Goal: Information Seeking & Learning: Check status

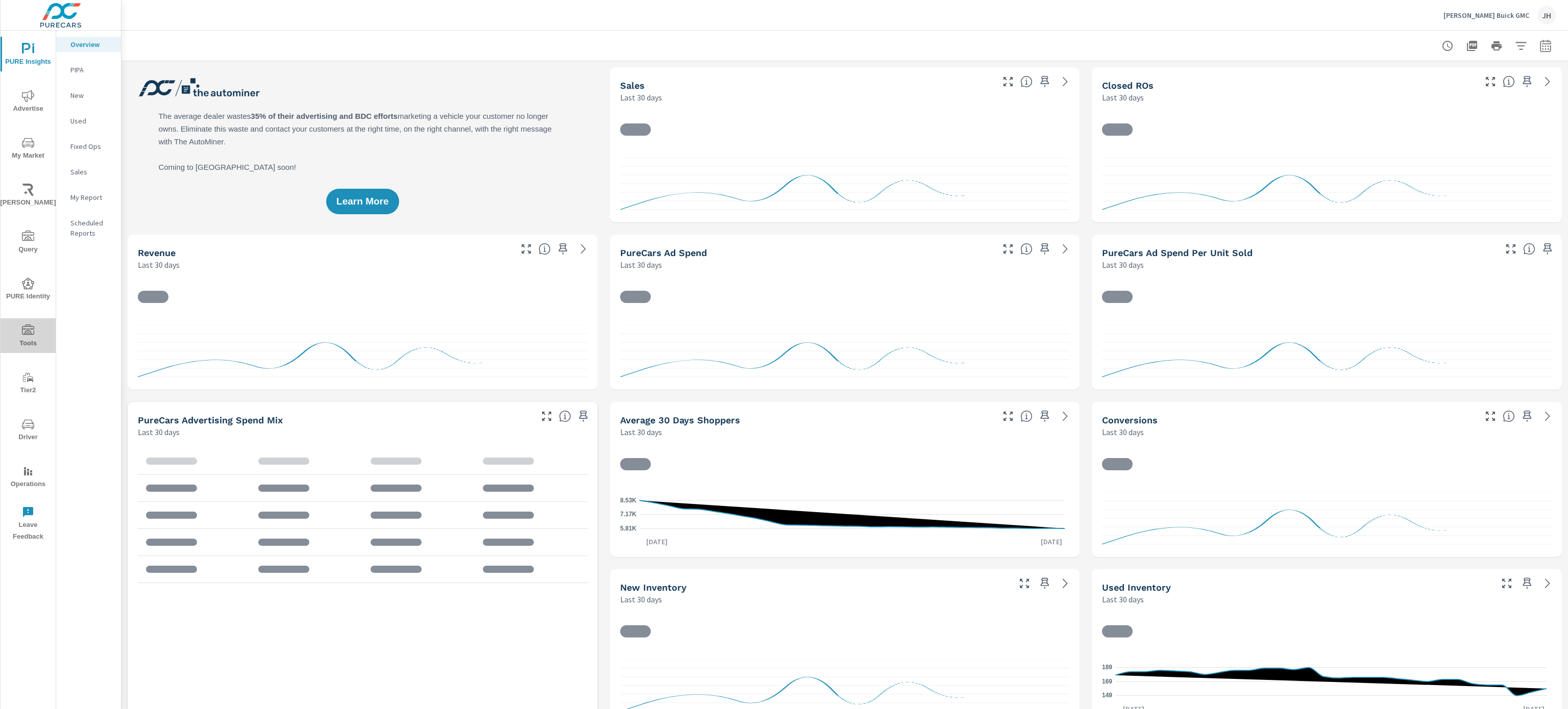
click at [28, 333] on icon "nav menu" at bounding box center [28, 331] width 12 height 12
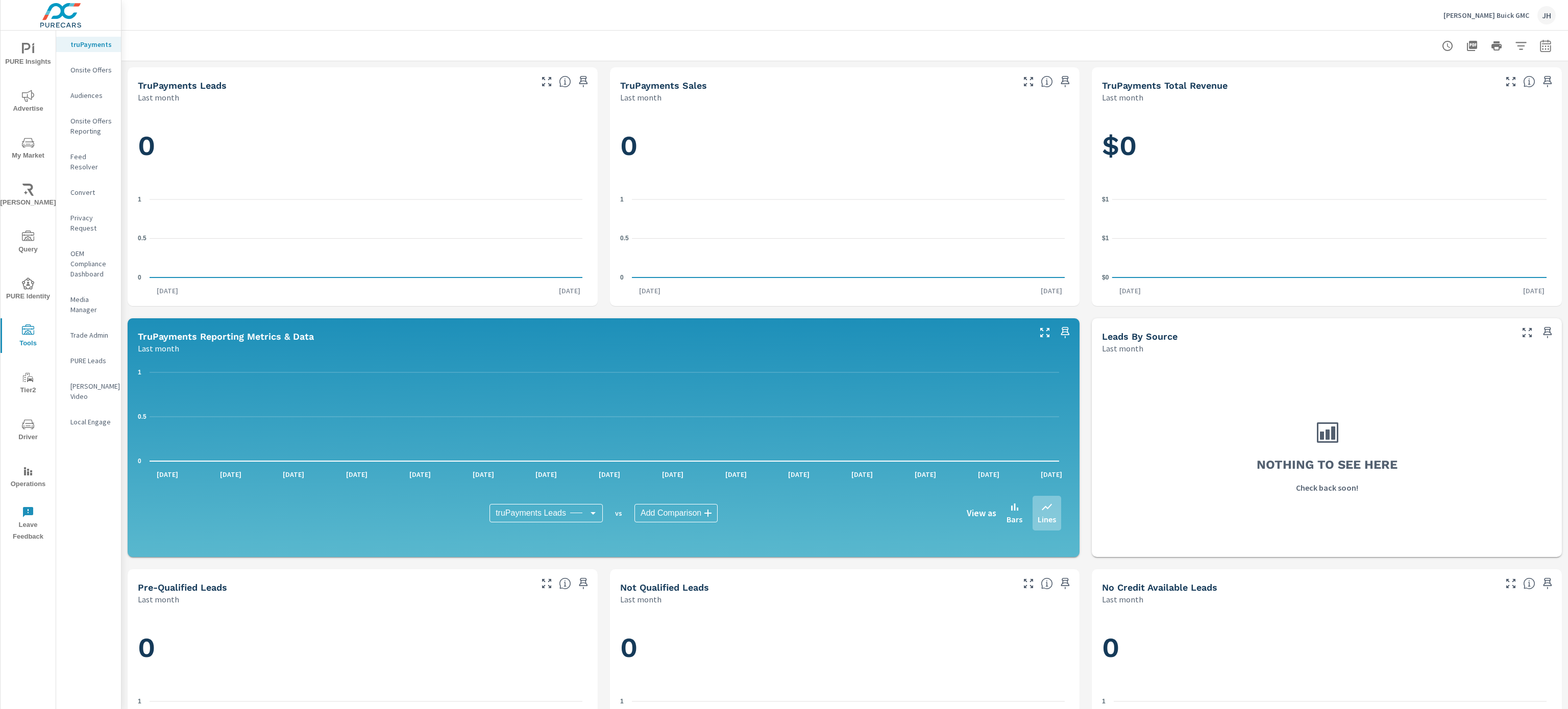
click at [78, 152] on p "Feed Resolver" at bounding box center [91, 161] width 42 height 21
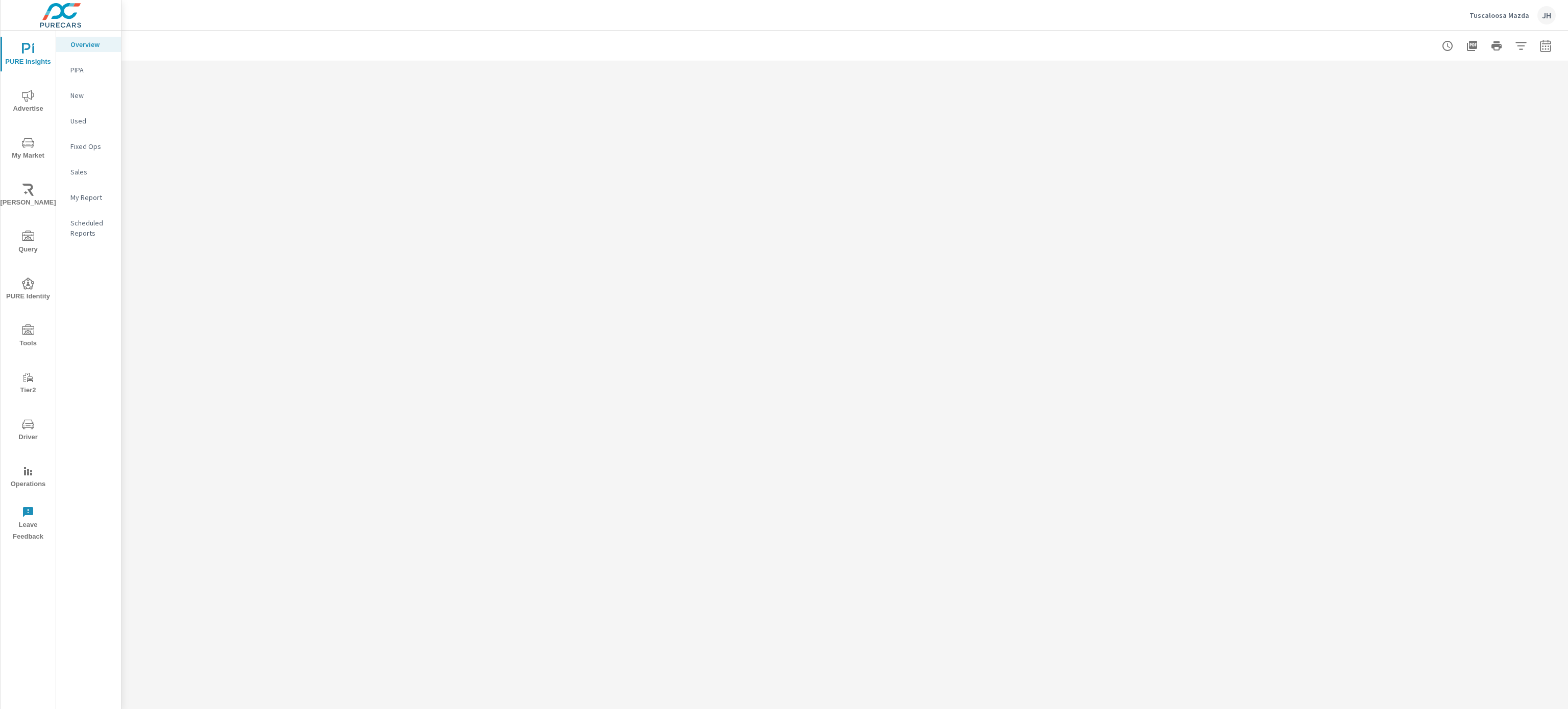
click at [26, 137] on icon "nav menu" at bounding box center [28, 143] width 12 height 12
